Goal: Communication & Community: Participate in discussion

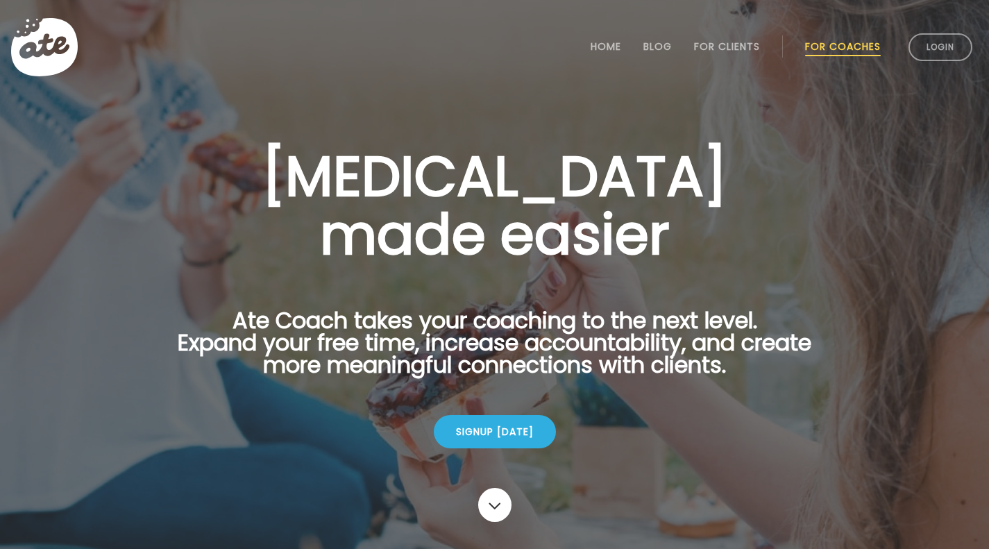
click at [927, 49] on link "Login" at bounding box center [940, 47] width 64 height 28
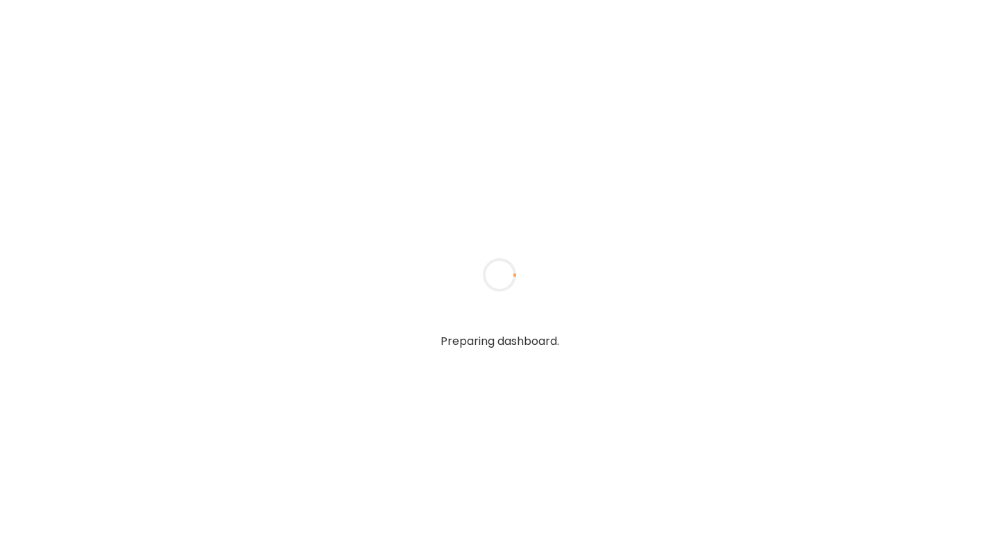
type input "**********"
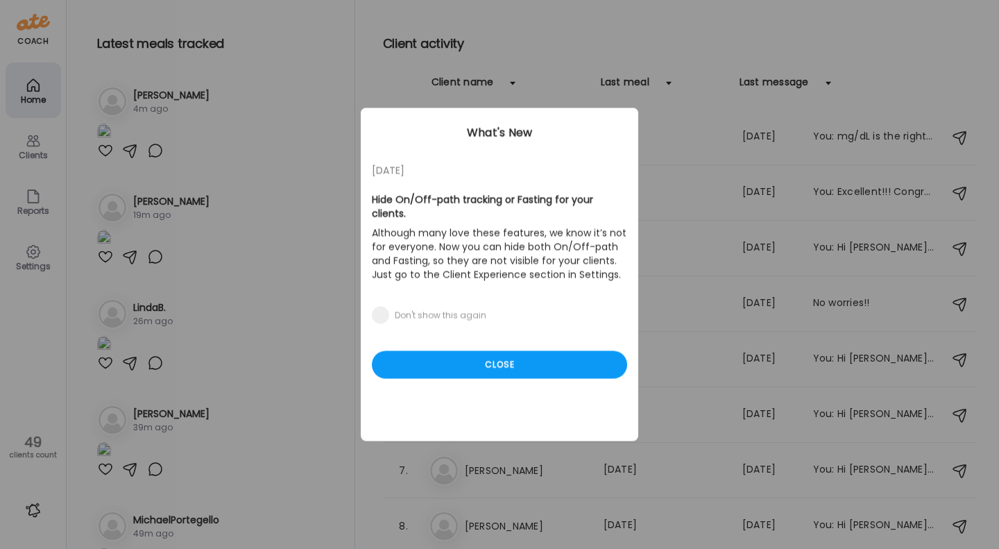
type input "**********"
click at [493, 351] on div "Close" at bounding box center [499, 365] width 255 height 28
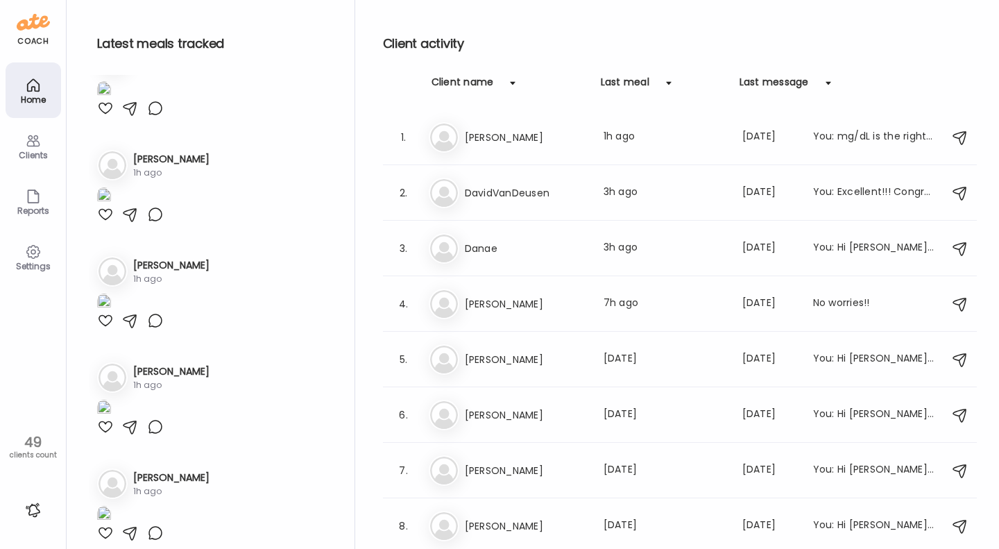
scroll to position [572, 0]
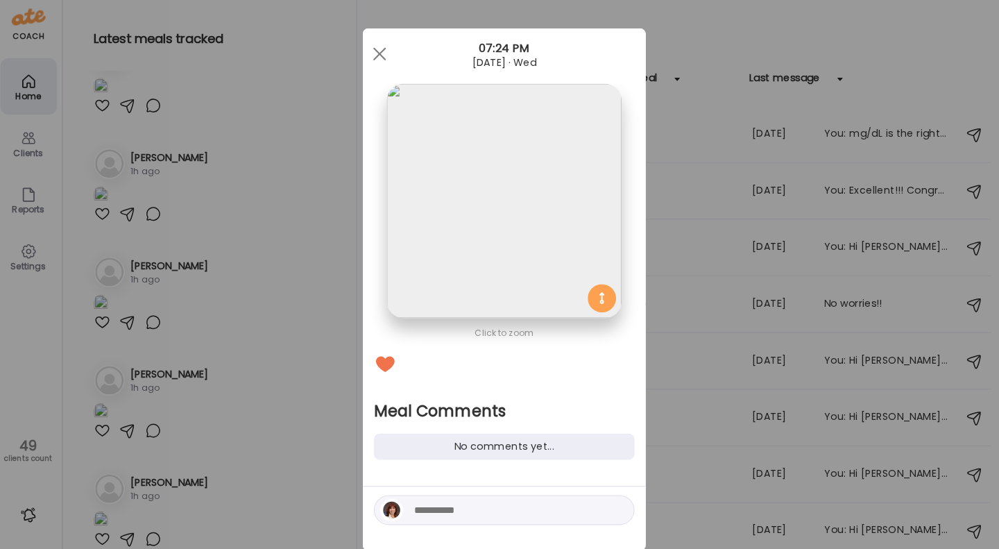
click at [411, 508] on textarea at bounding box center [504, 505] width 187 height 17
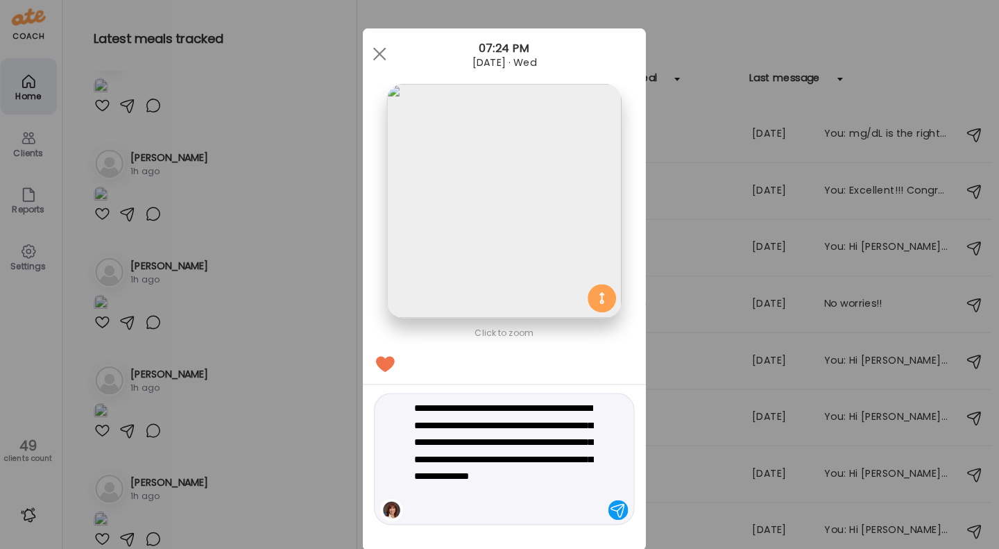
scroll to position [29, 0]
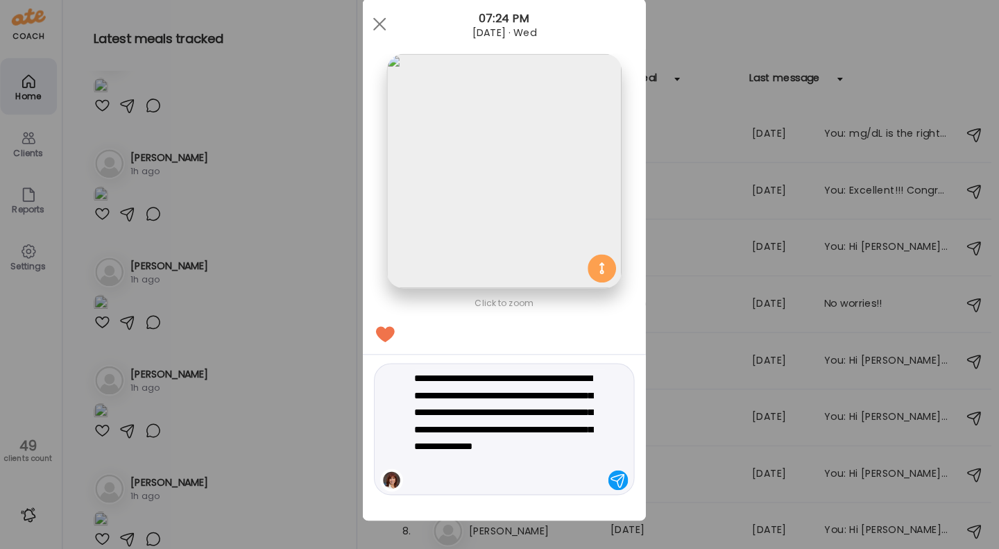
type textarea "**********"
click at [602, 472] on div at bounding box center [610, 475] width 19 height 19
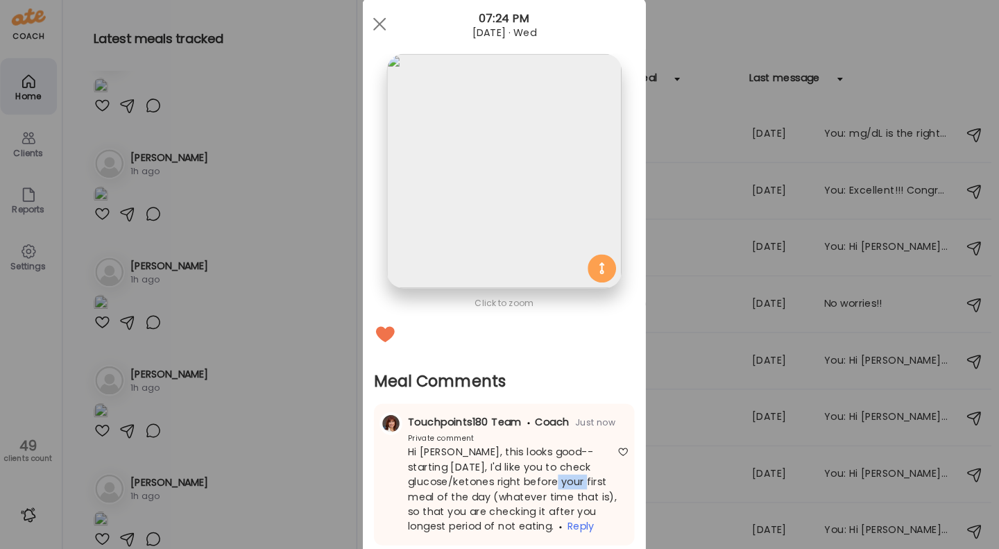
click at [602, 472] on div "Hi [PERSON_NAME], this looks good--starting [DATE], I'd like you to check gluco…" at bounding box center [499, 484] width 244 height 87
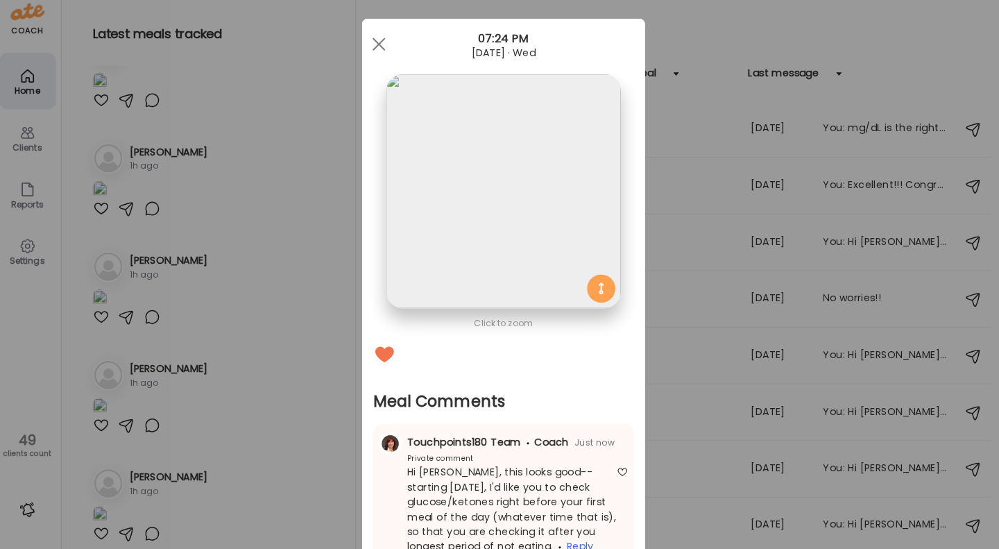
scroll to position [0, 0]
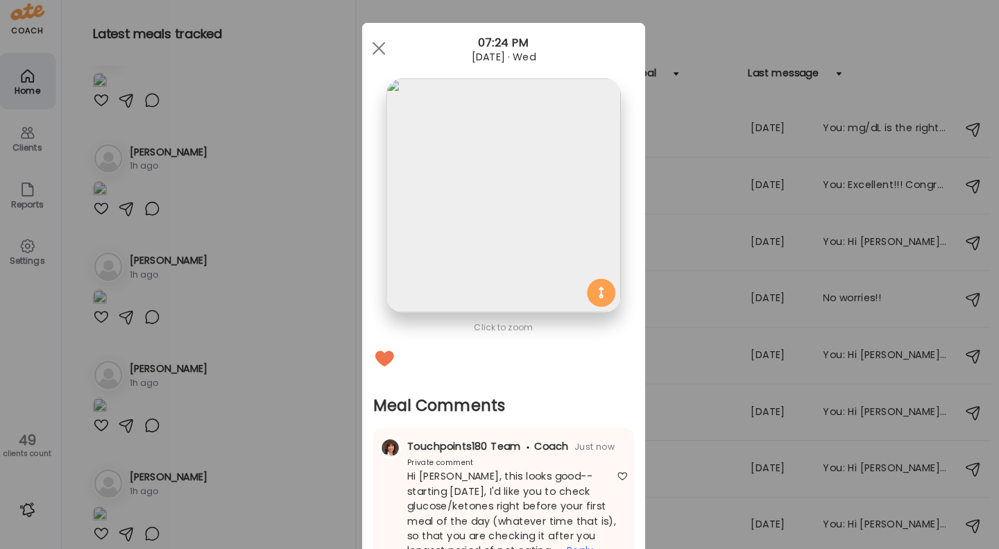
click at [372, 58] on span at bounding box center [377, 58] width 12 height 12
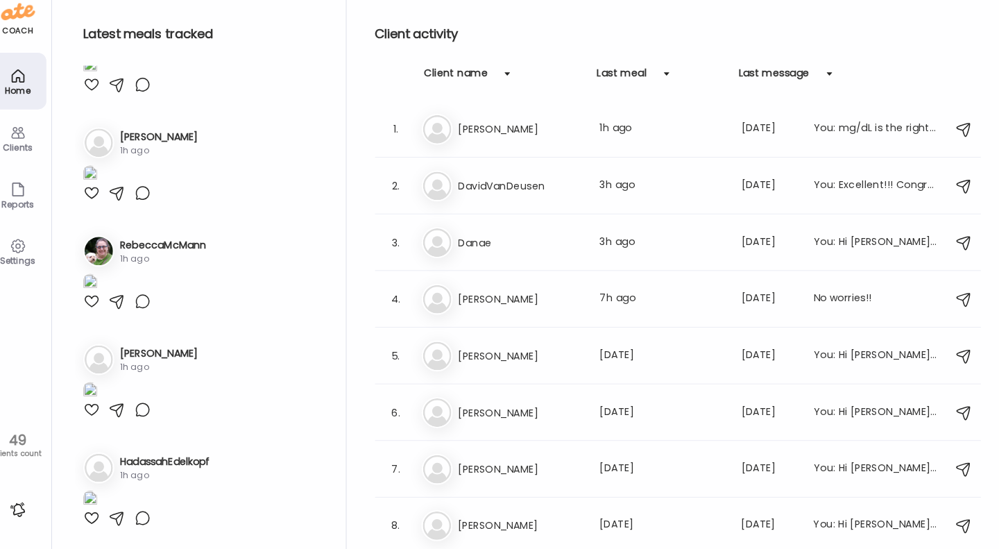
scroll to position [1063, 0]
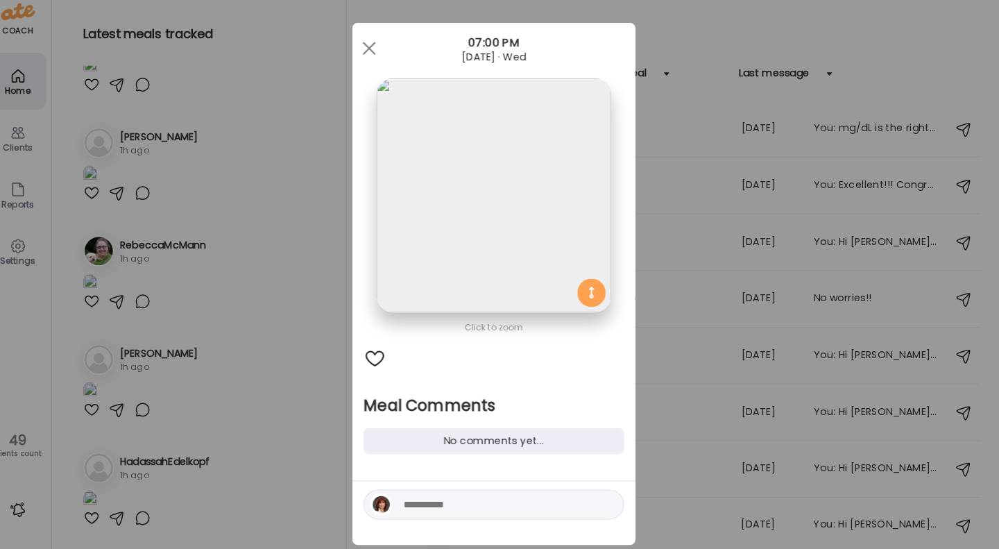
click at [413, 506] on textarea at bounding box center [504, 505] width 187 height 17
type textarea "**********"
click at [606, 508] on div at bounding box center [610, 504] width 19 height 19
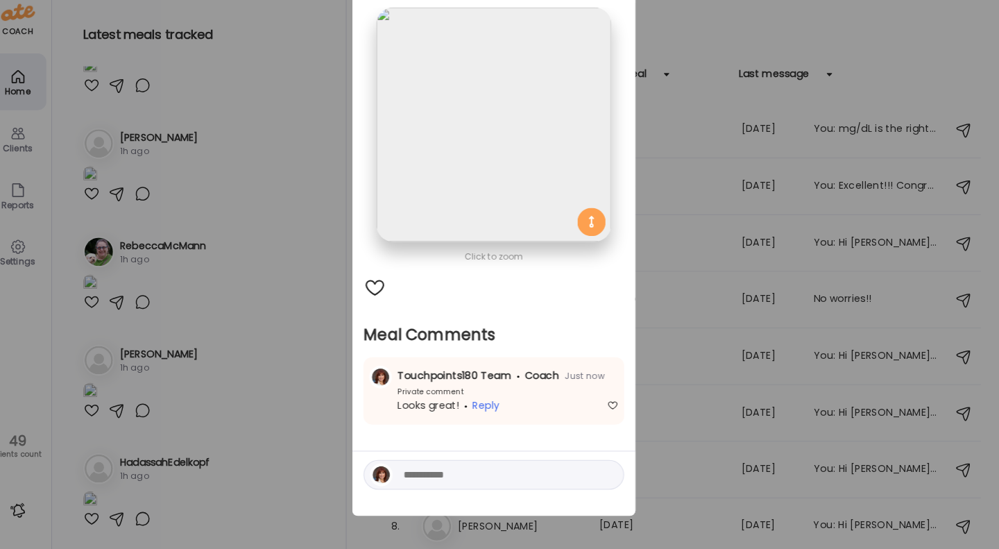
scroll to position [0, 0]
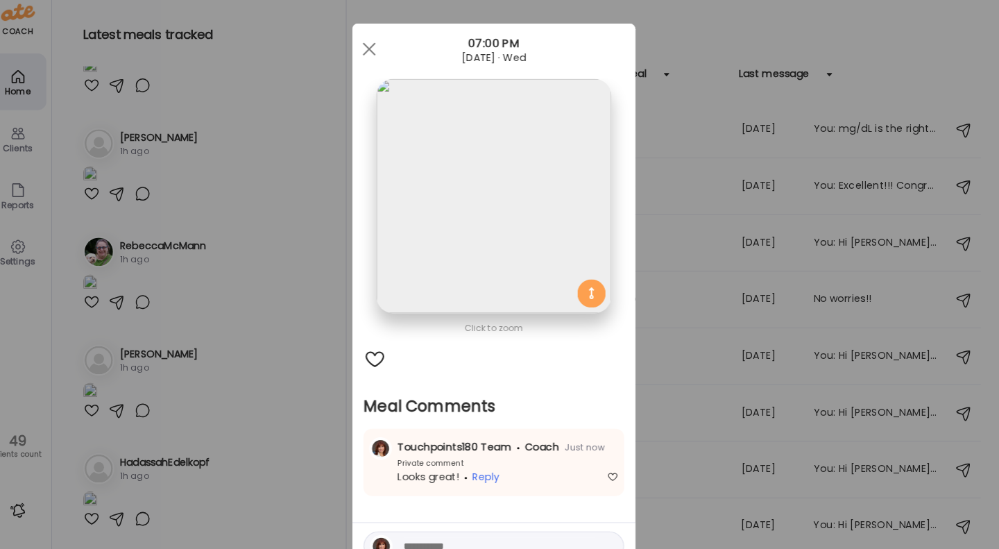
click at [372, 58] on span at bounding box center [377, 58] width 12 height 12
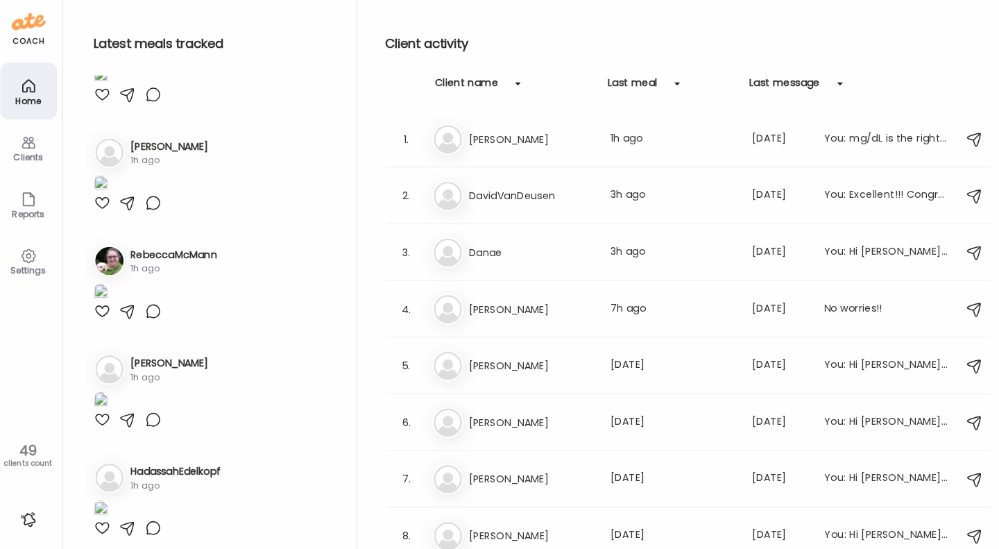
scroll to position [1530, 0]
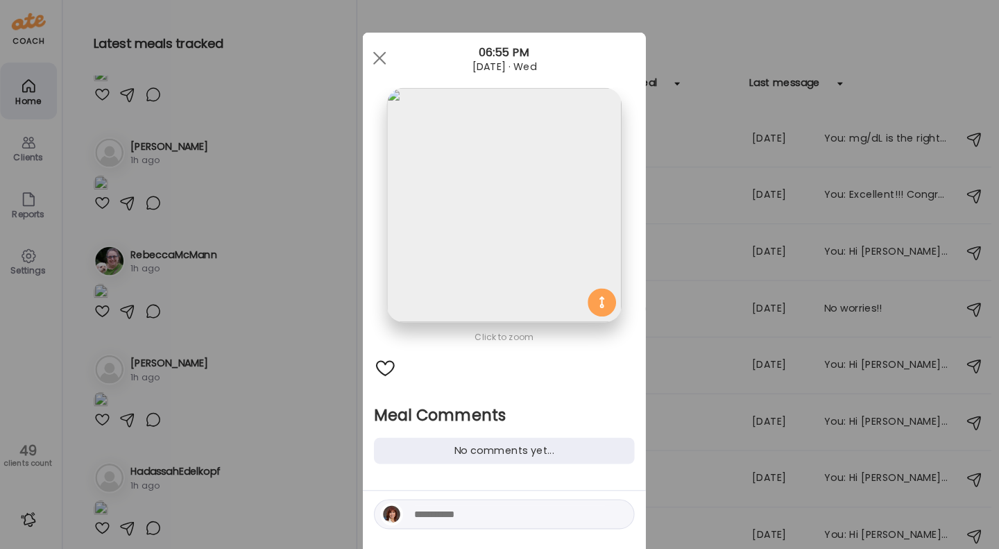
click at [411, 506] on textarea at bounding box center [504, 505] width 187 height 17
type textarea "**********"
click at [610, 501] on div at bounding box center [610, 504] width 19 height 19
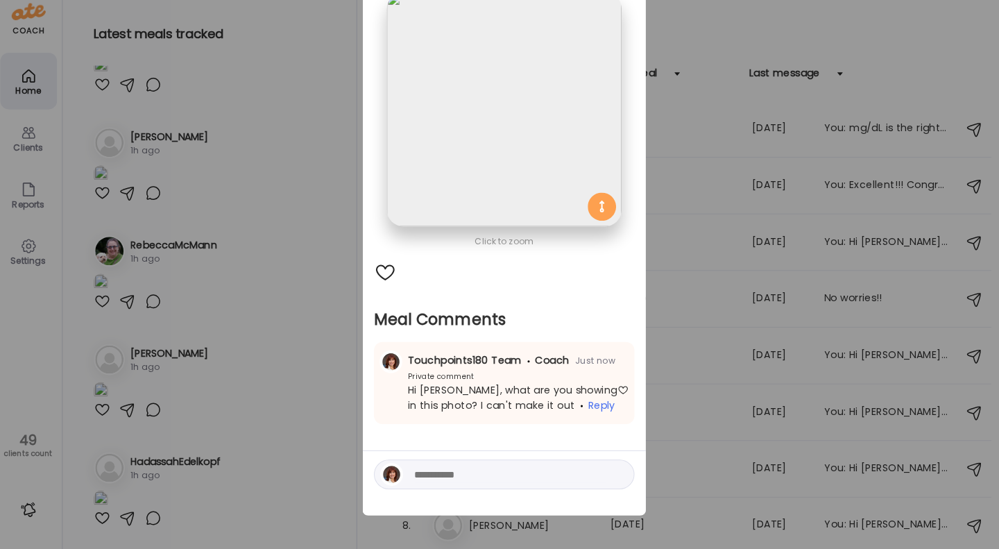
scroll to position [0, 0]
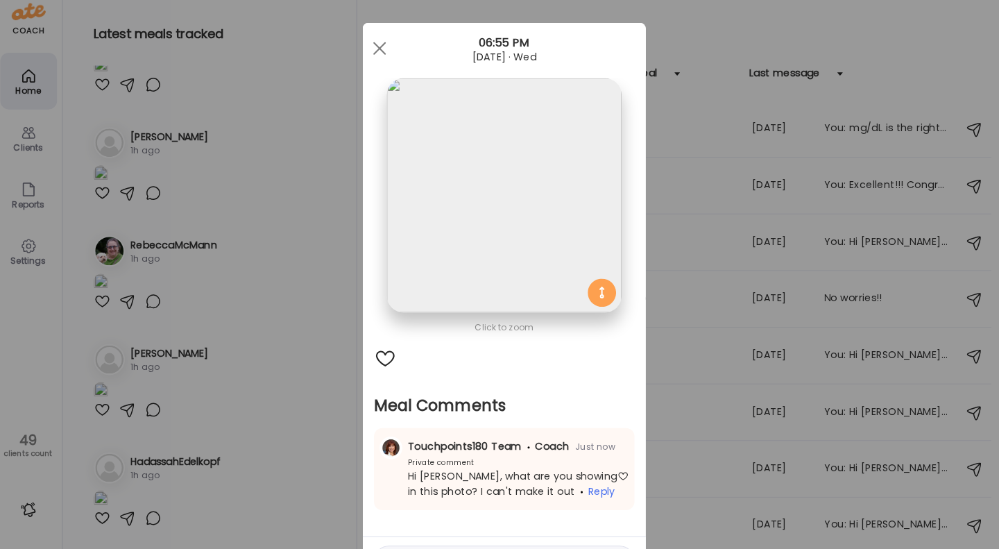
click at [384, 62] on div at bounding box center [377, 58] width 28 height 28
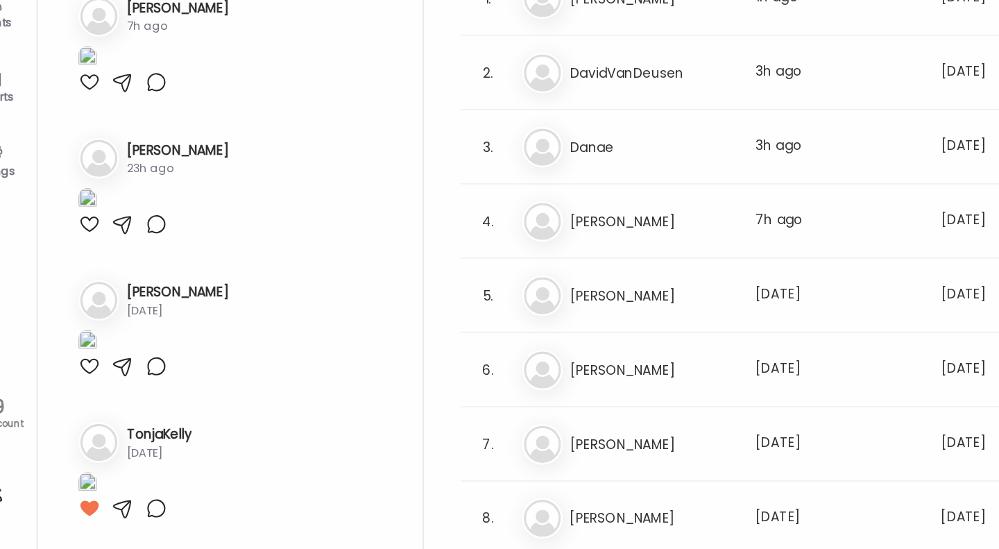
scroll to position [4205, 0]
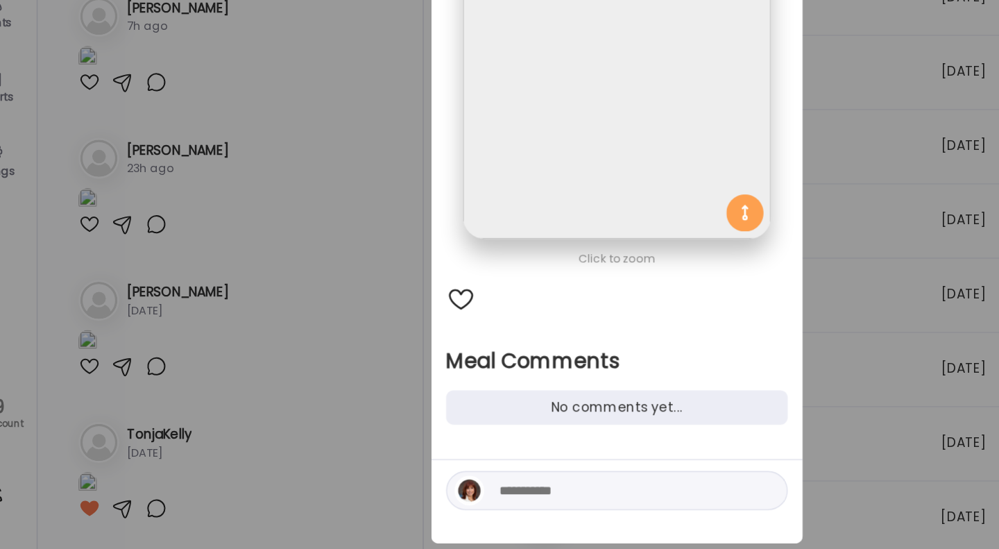
click at [411, 506] on textarea at bounding box center [504, 505] width 187 height 17
type textarea "**********"
click at [606, 504] on div at bounding box center [610, 504] width 19 height 19
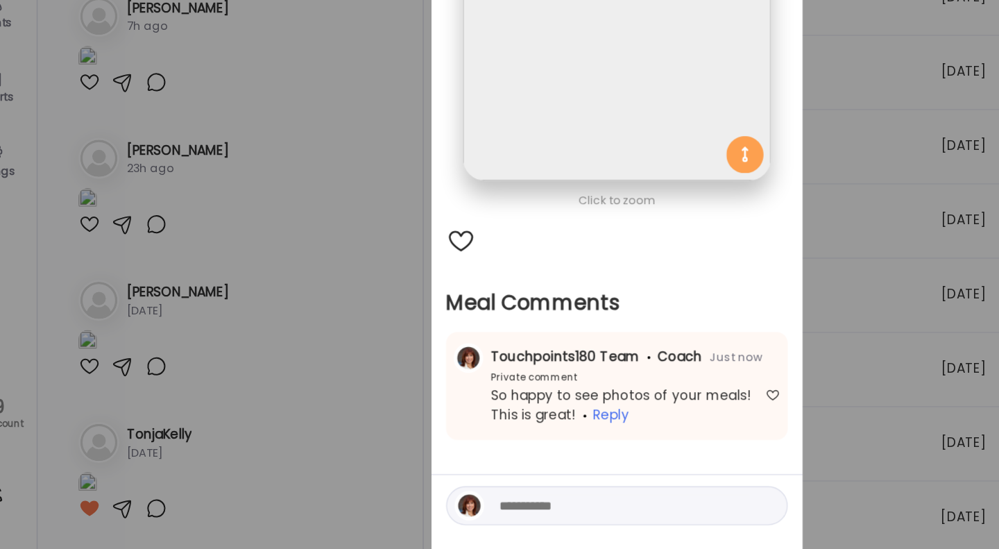
scroll to position [0, 0]
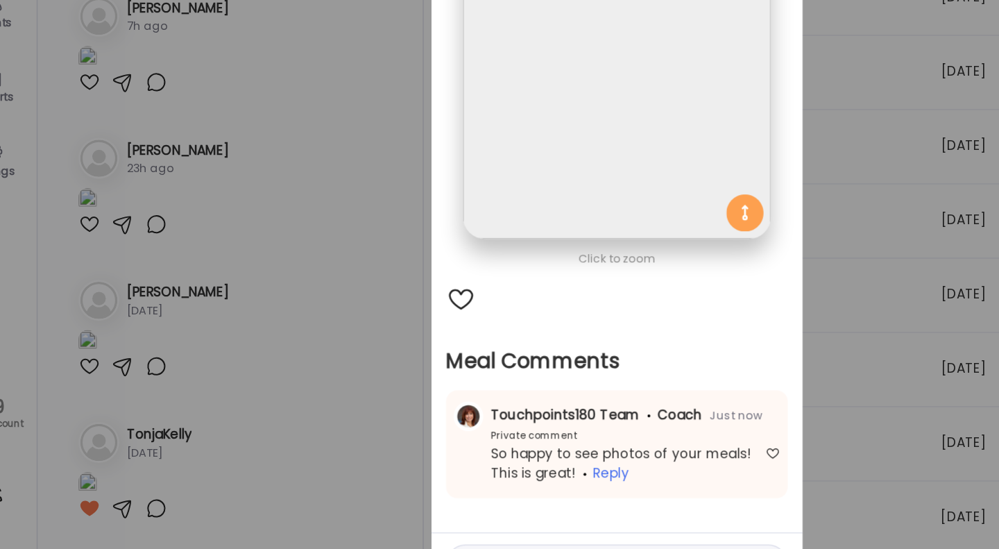
click at [247, 279] on div "Ate Coach Dashboard Wahoo! It’s official Take a moment to set up your Coach Pro…" at bounding box center [499, 274] width 999 height 549
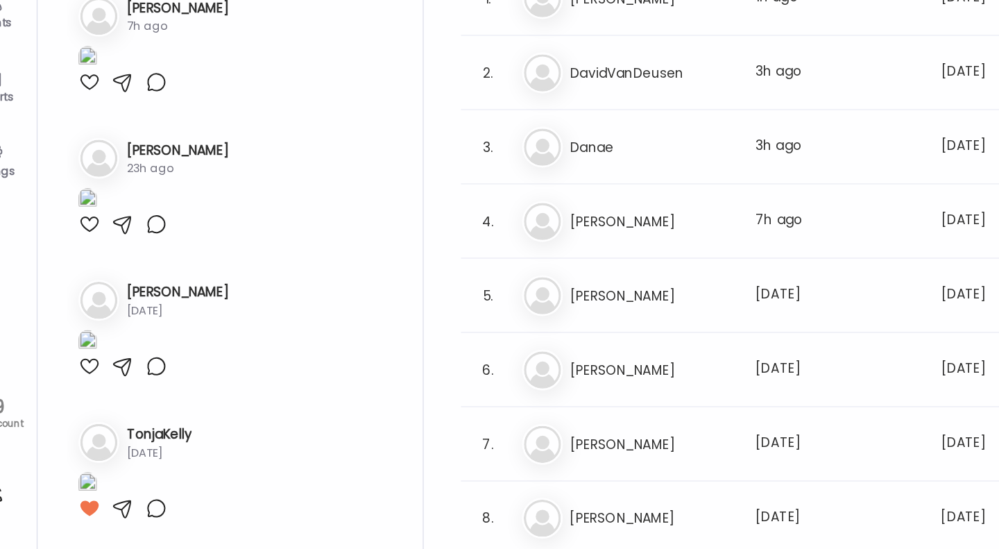
scroll to position [3001, 0]
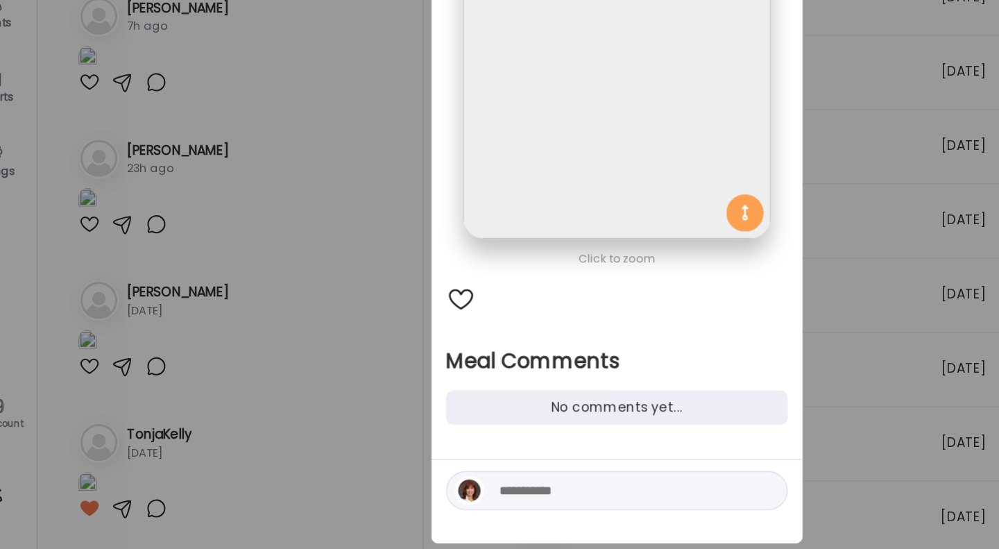
click at [411, 506] on textarea at bounding box center [504, 505] width 187 height 17
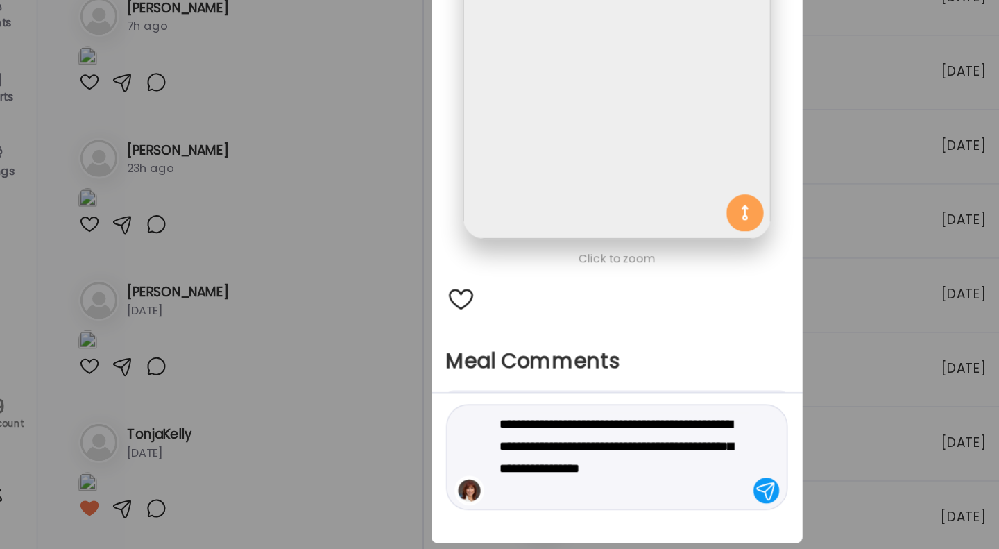
click at [443, 504] on textarea "**********" at bounding box center [504, 480] width 187 height 67
click at [497, 506] on textarea "**********" at bounding box center [504, 480] width 187 height 67
type textarea "**********"
click at [606, 502] on div at bounding box center [610, 504] width 19 height 19
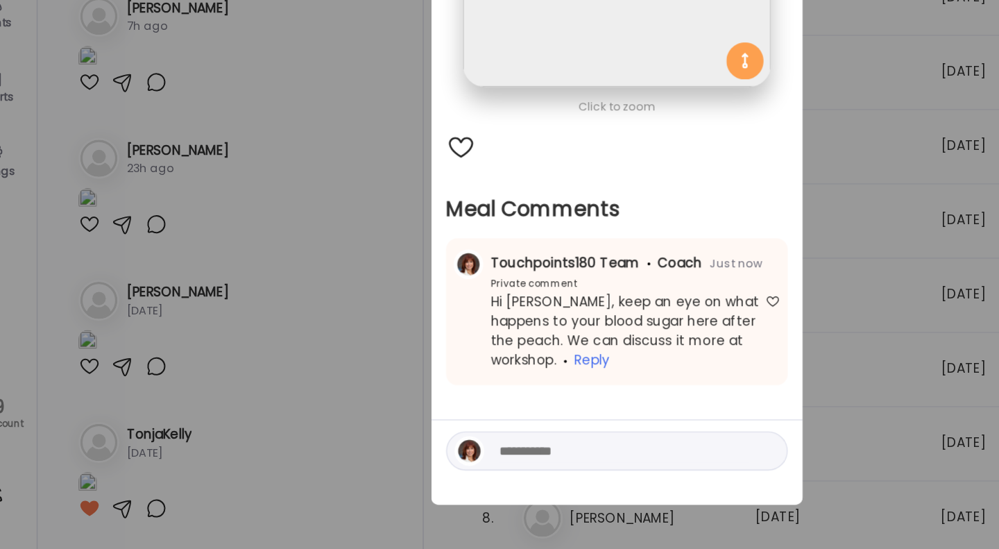
scroll to position [0, 0]
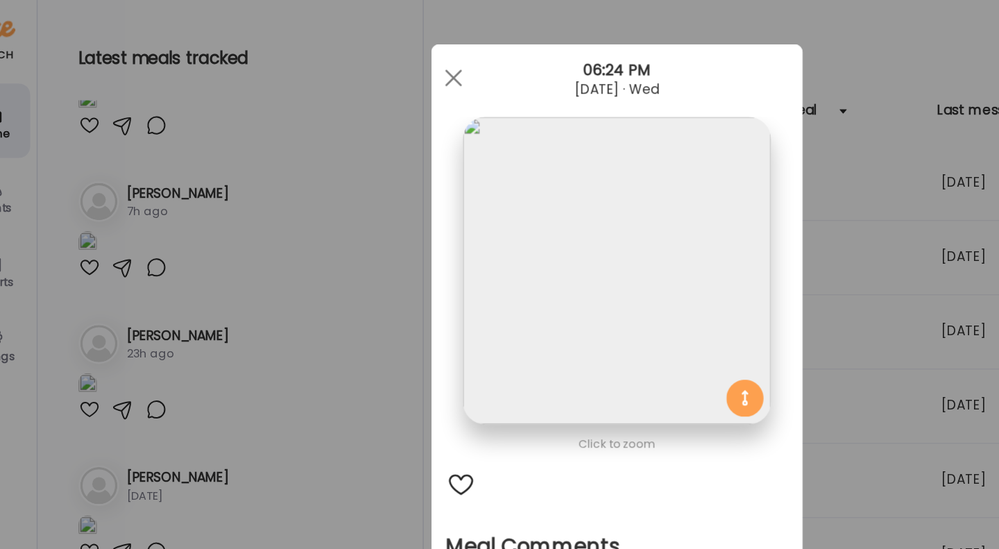
click at [373, 67] on div at bounding box center [377, 58] width 28 height 28
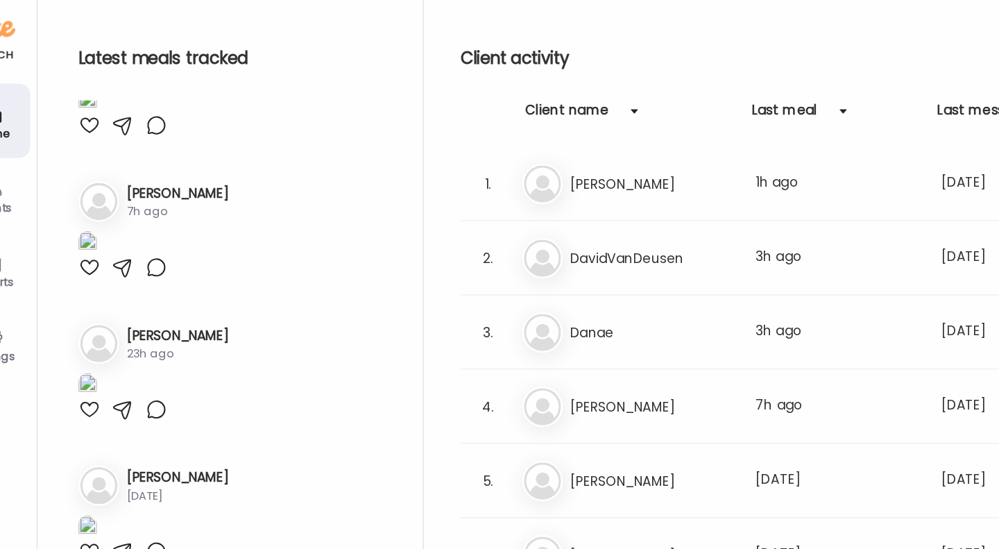
scroll to position [4687, 0]
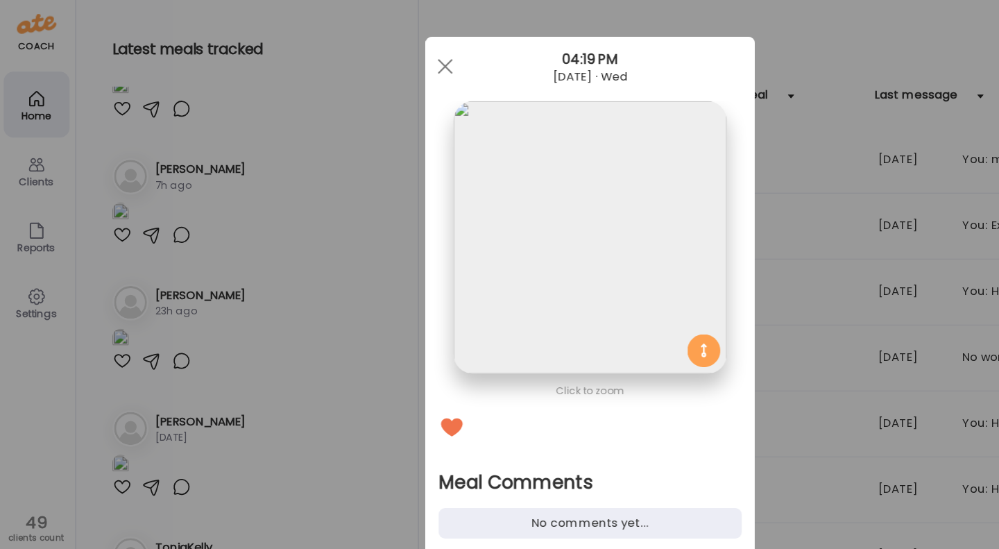
click at [398, 440] on div "No comments yet..." at bounding box center [499, 443] width 255 height 26
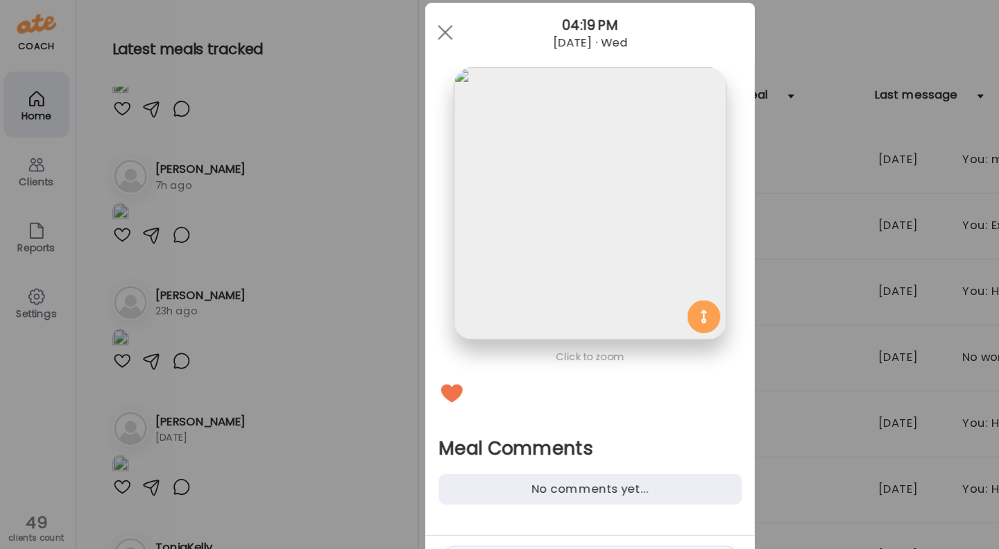
click at [487, 416] on div "No comments yet..." at bounding box center [499, 414] width 255 height 26
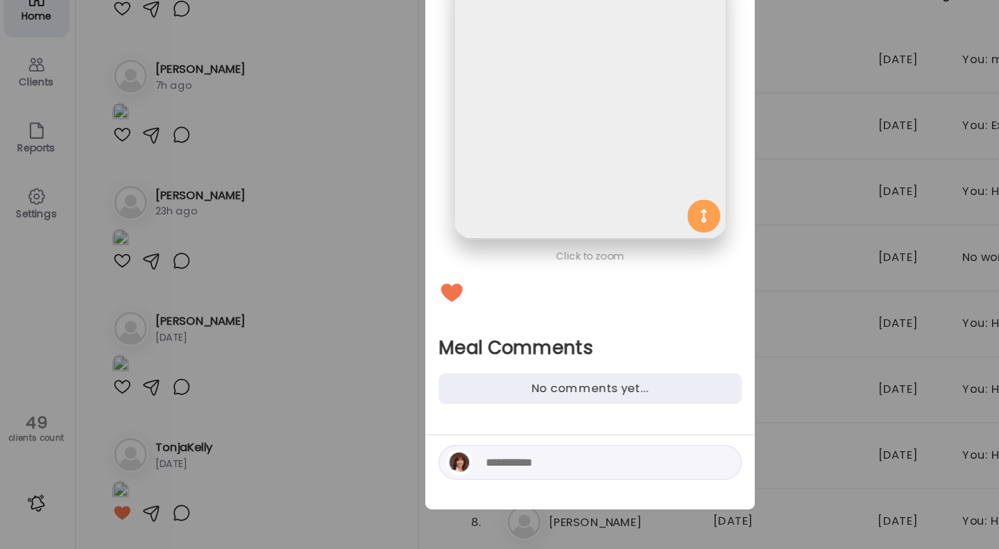
click at [434, 477] on textarea at bounding box center [504, 476] width 187 height 17
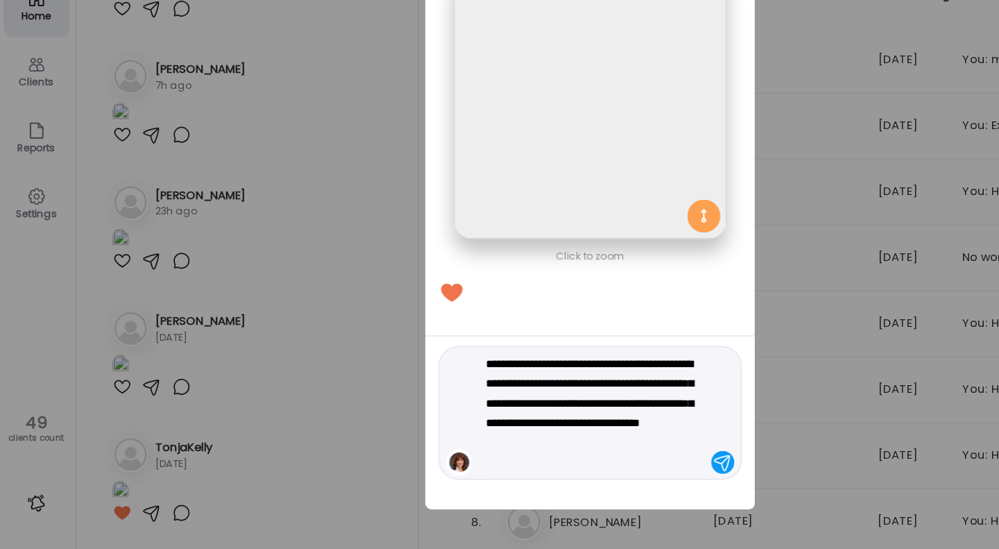
type textarea "**********"
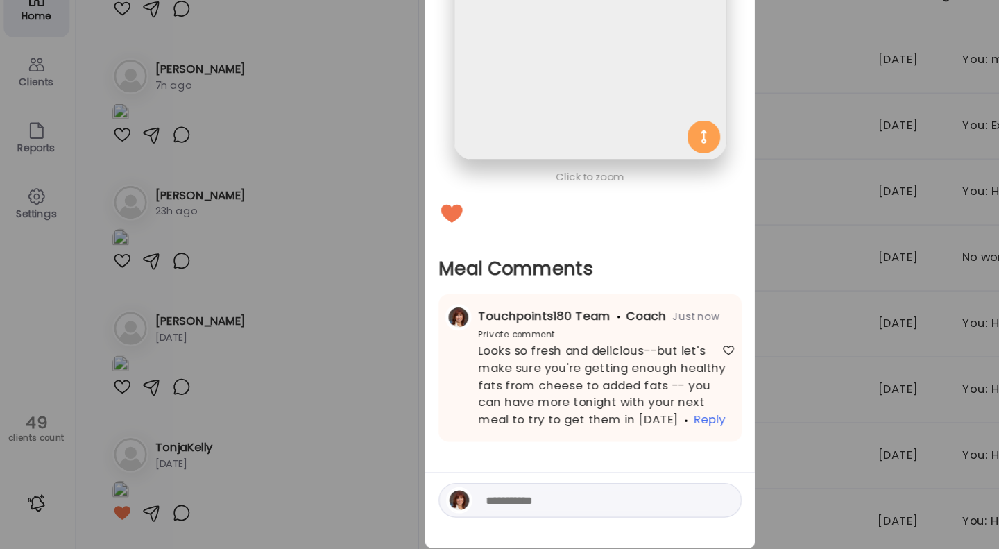
scroll to position [0, 0]
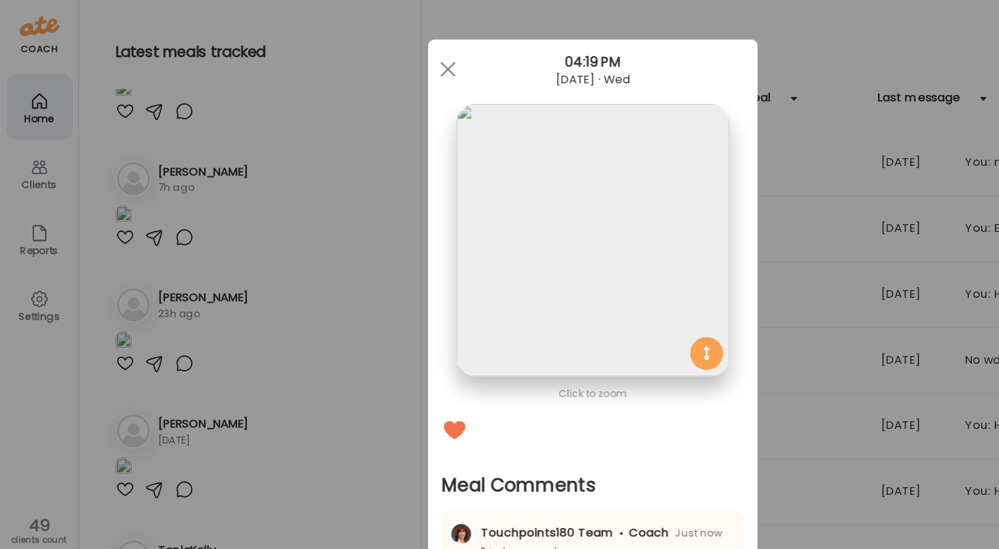
click at [383, 56] on div at bounding box center [377, 58] width 28 height 28
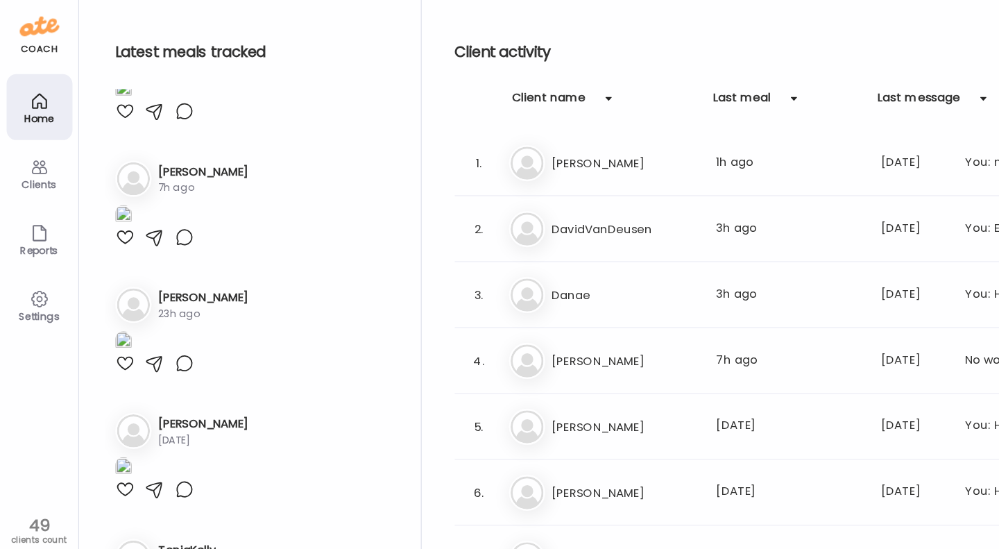
scroll to position [5256, 0]
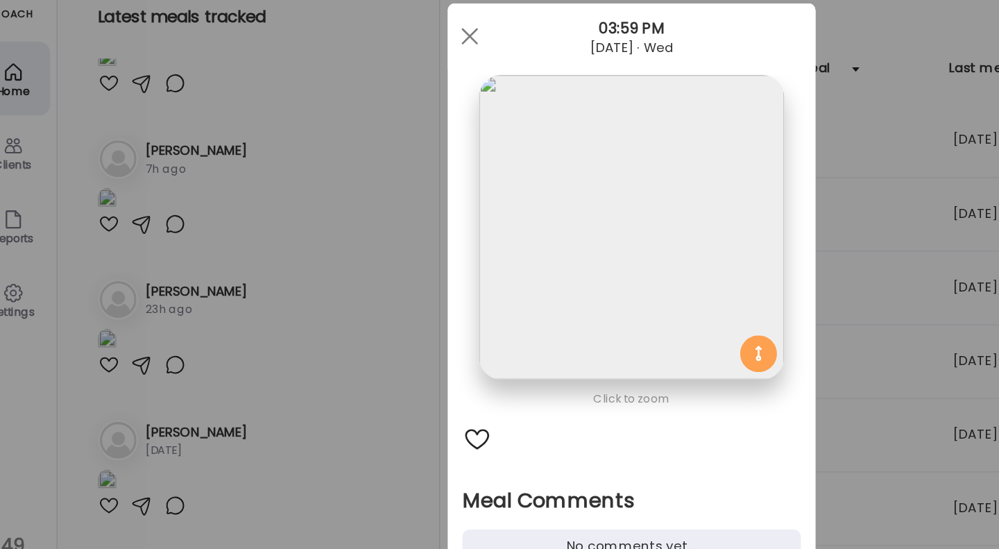
click at [382, 369] on div at bounding box center [383, 362] width 22 height 22
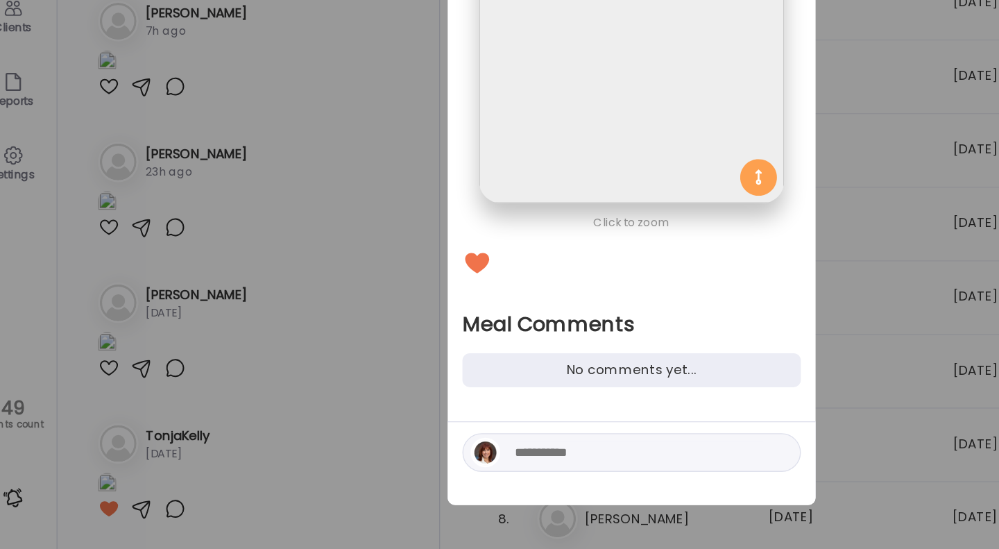
click at [413, 477] on textarea at bounding box center [504, 476] width 187 height 17
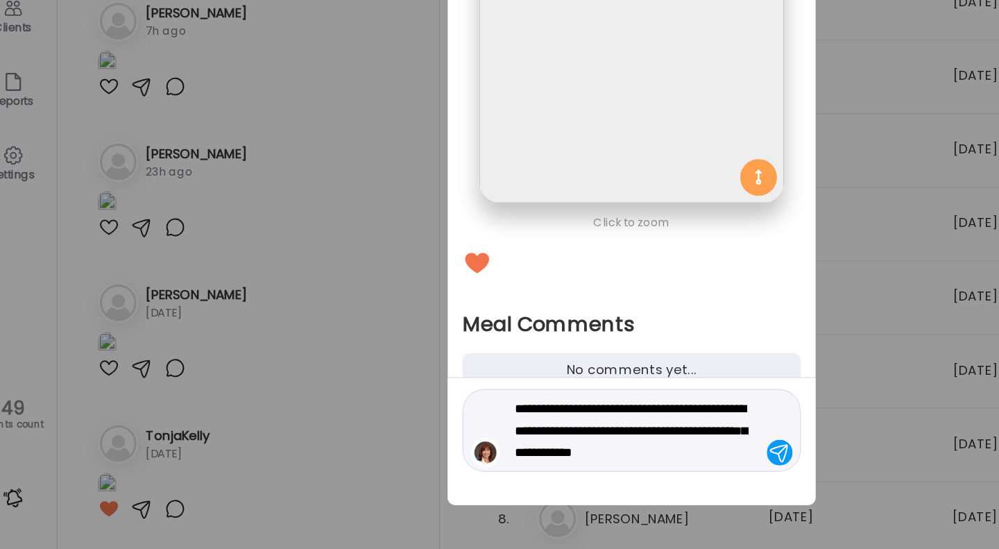
type textarea "**********"
click at [608, 479] on div at bounding box center [610, 475] width 19 height 19
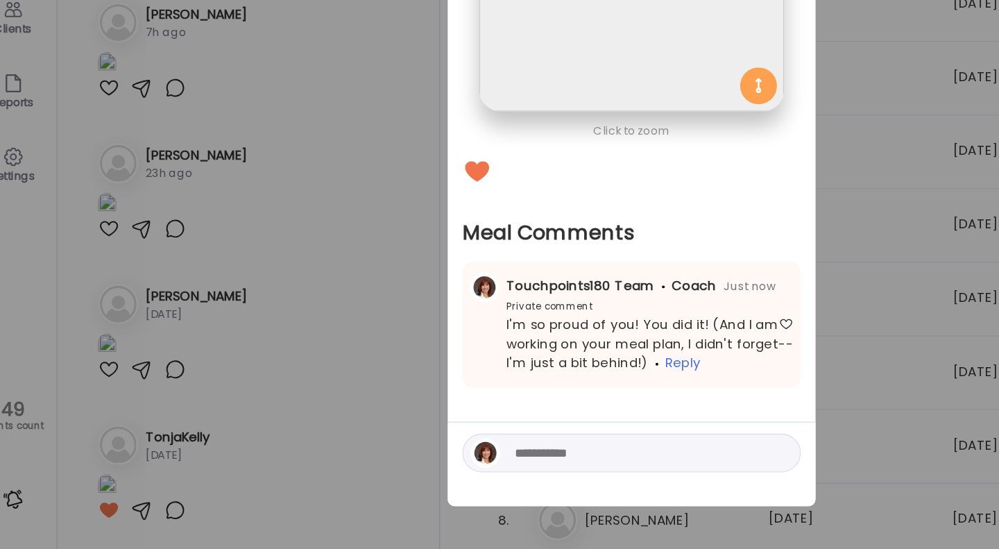
scroll to position [0, 0]
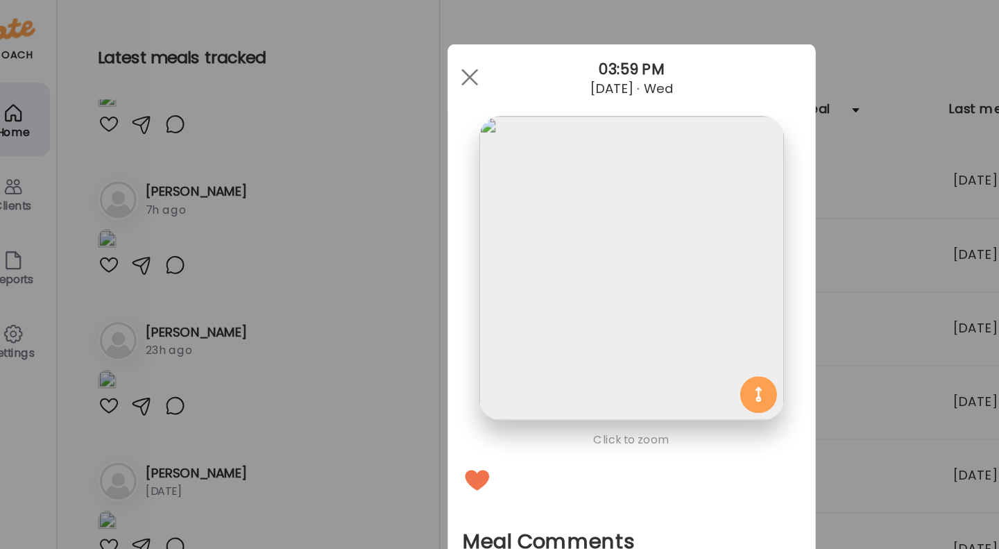
click at [372, 58] on span at bounding box center [377, 58] width 12 height 12
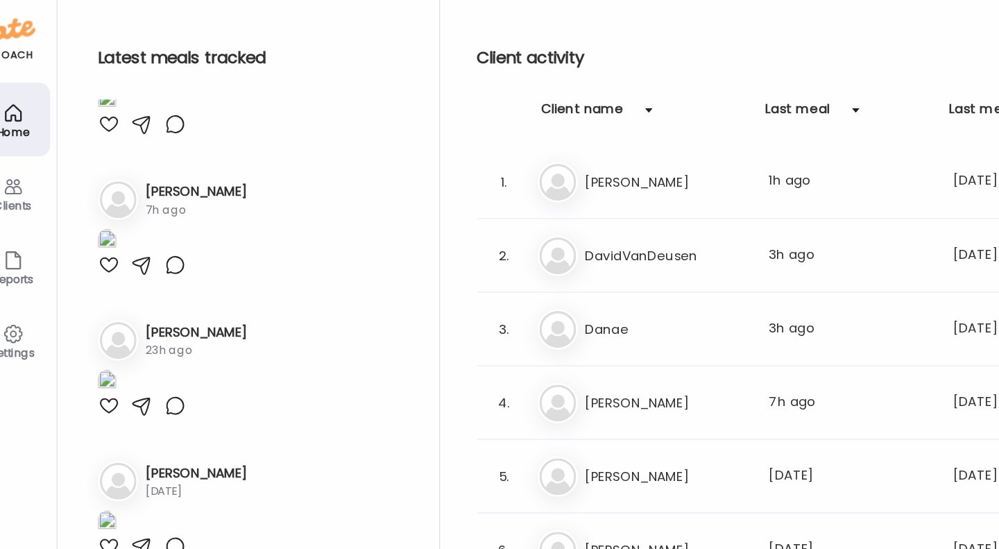
scroll to position [5627, 0]
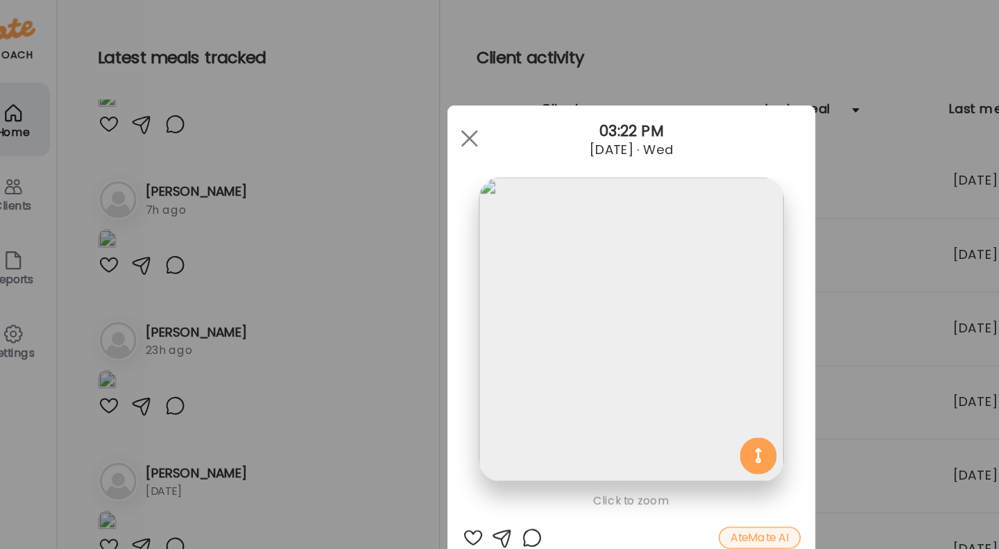
click at [216, 211] on div "Ate Coach Dashboard Wahoo! It’s official Take a moment to set up your Coach Pro…" at bounding box center [499, 274] width 999 height 549
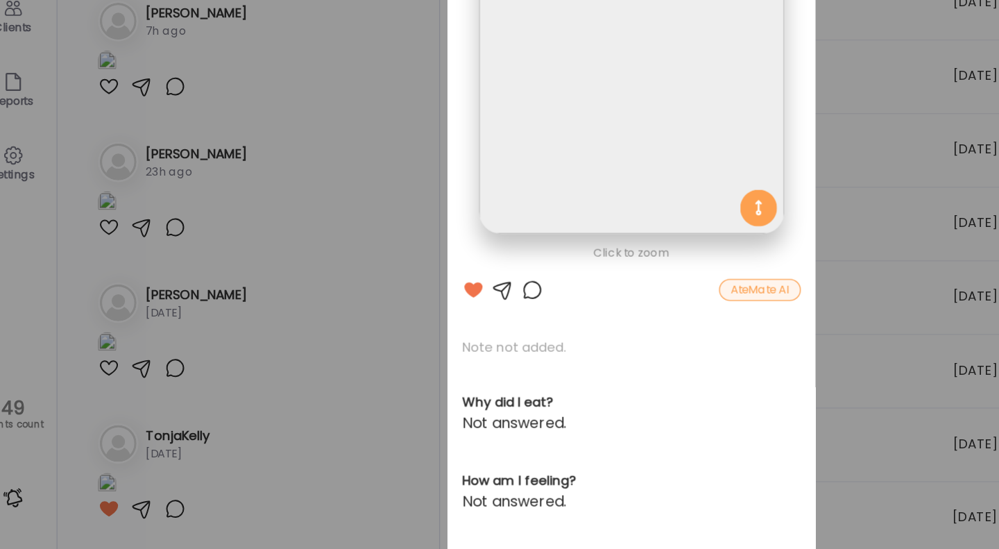
scroll to position [0, 0]
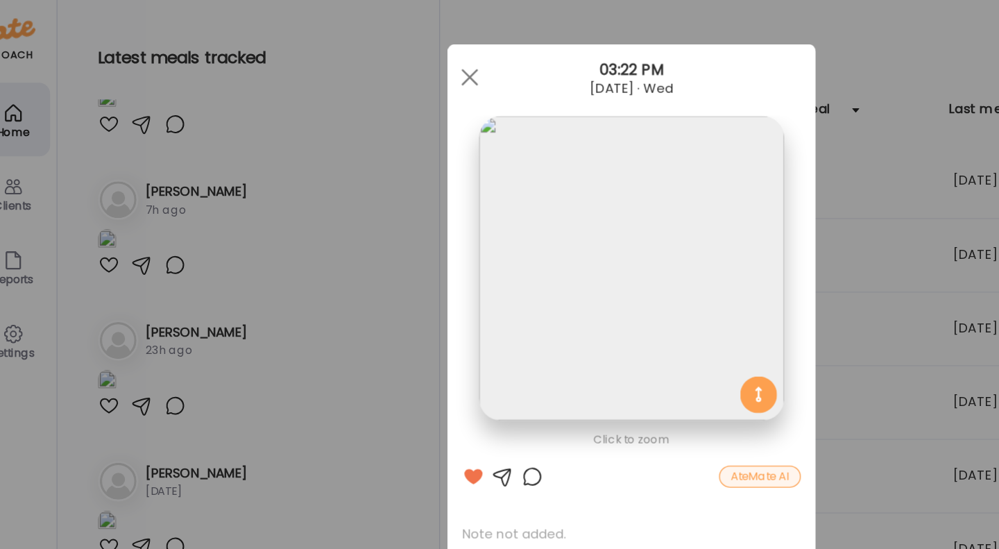
click at [382, 56] on div at bounding box center [377, 58] width 28 height 28
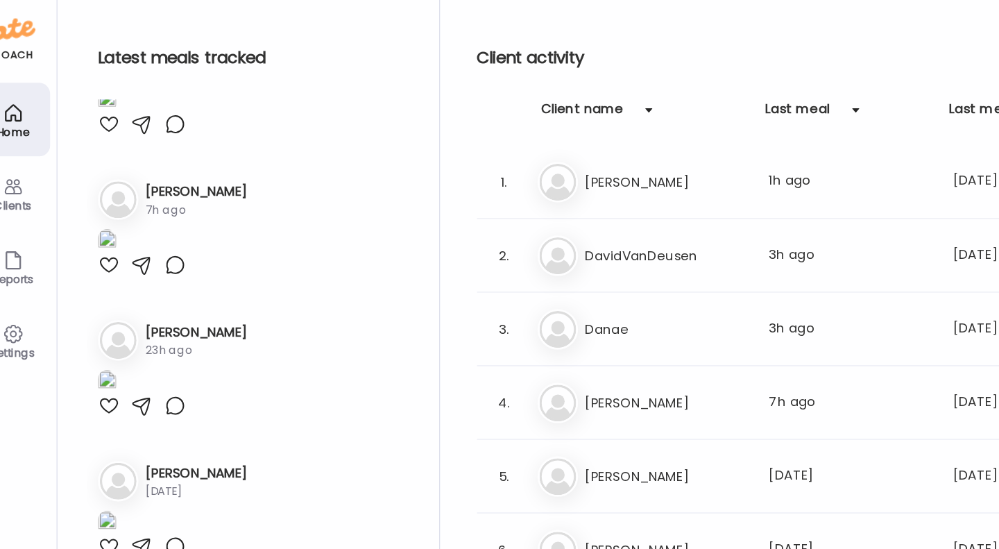
scroll to position [6134, 0]
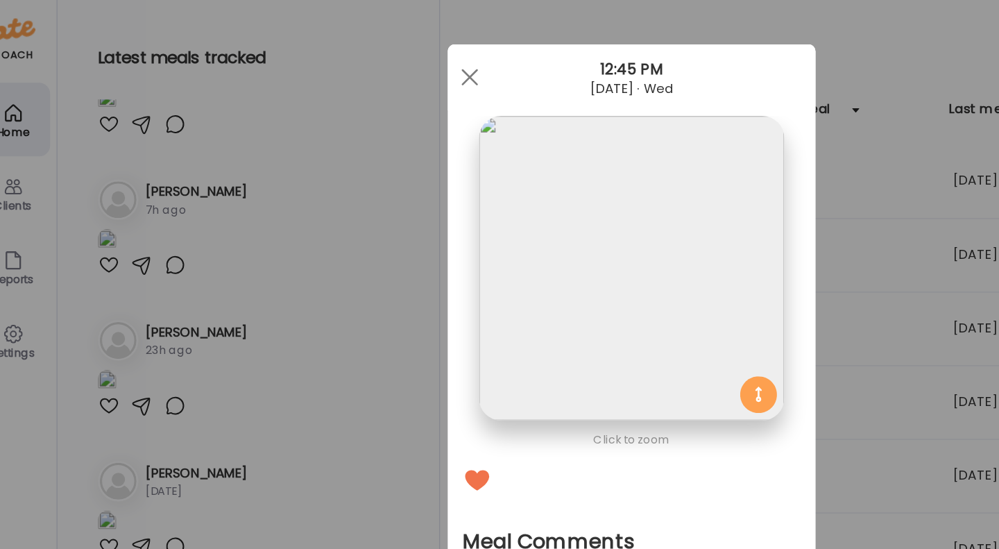
scroll to position [70, 0]
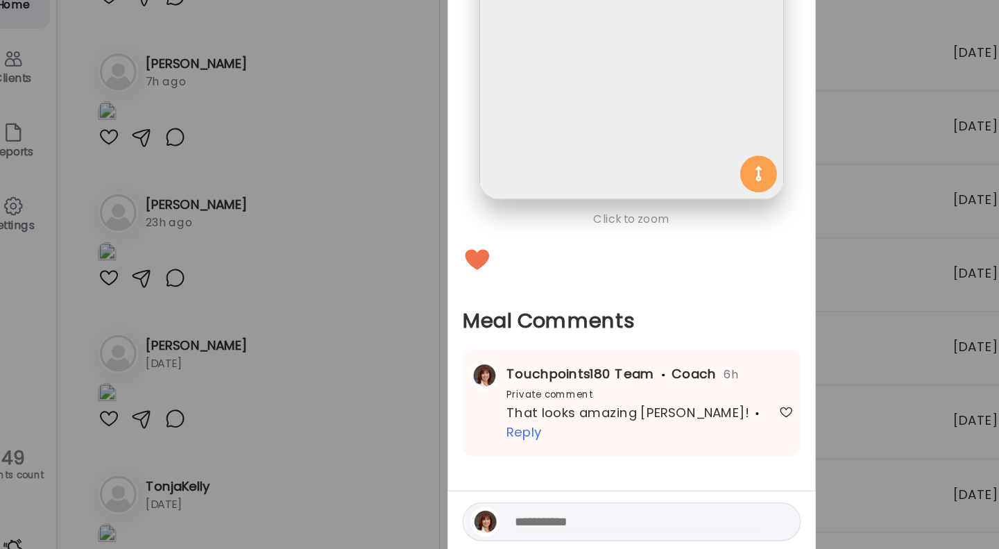
click at [426, 481] on textarea at bounding box center [504, 489] width 187 height 17
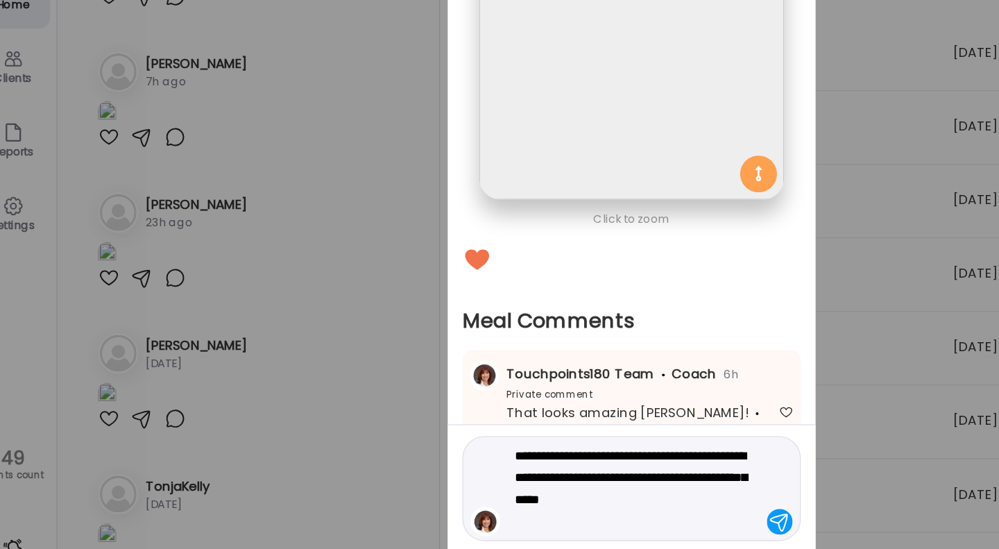
type textarea "**********"
click at [607, 480] on div at bounding box center [610, 489] width 19 height 19
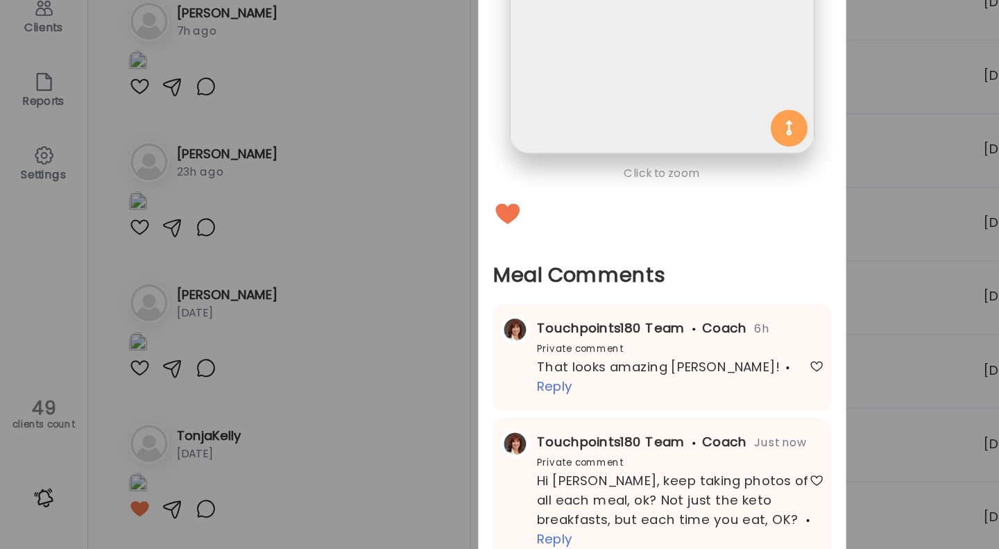
scroll to position [0, 0]
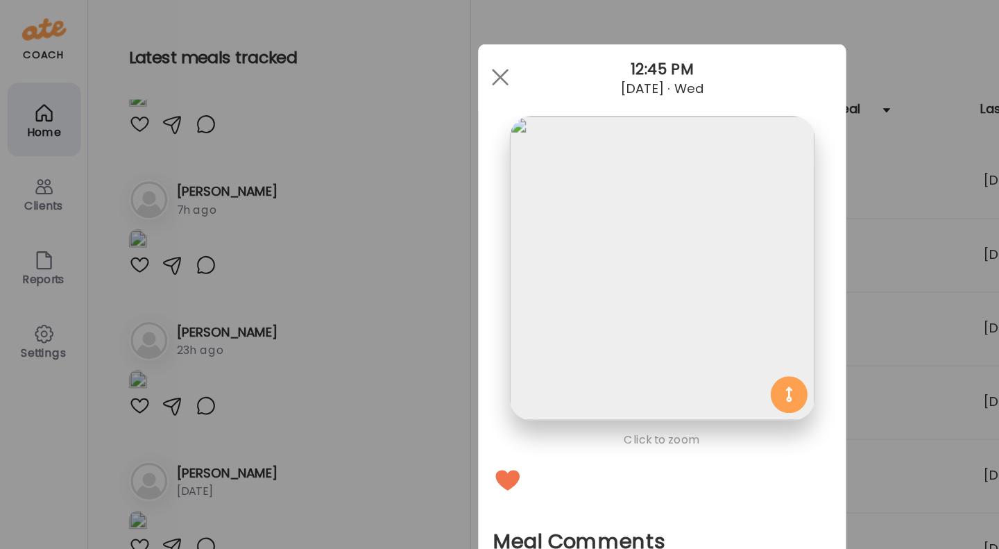
click at [381, 64] on div at bounding box center [377, 58] width 28 height 28
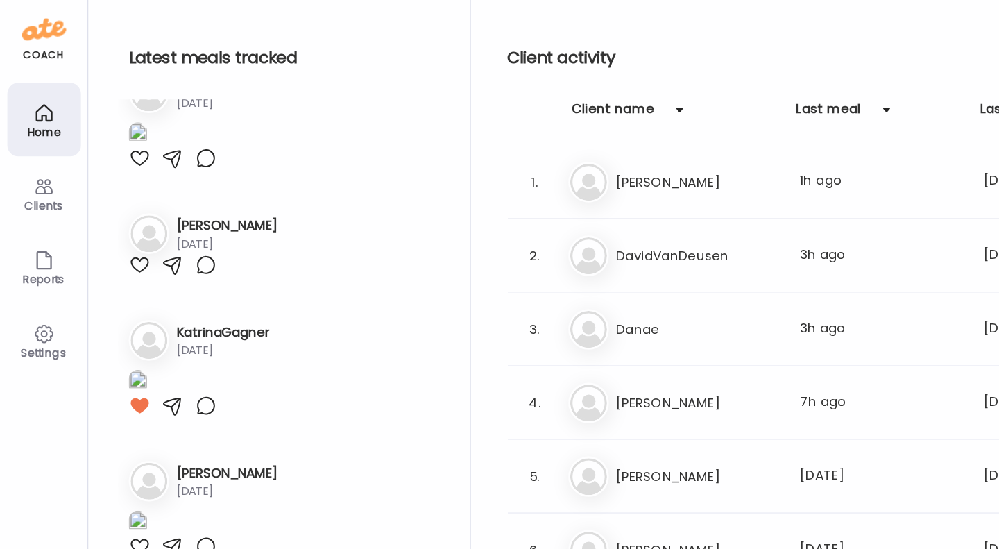
scroll to position [7629, 0]
